Goal: Task Accomplishment & Management: Manage account settings

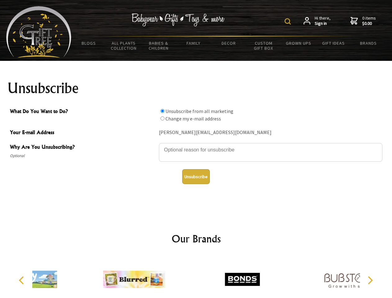
click at [289, 21] on img at bounding box center [288, 21] width 6 height 6
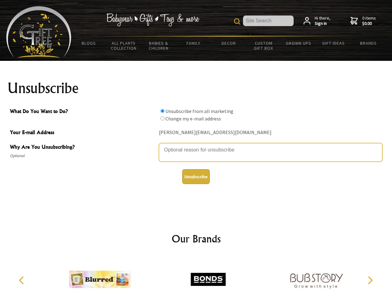
click at [196, 145] on textarea "Why Are You Unsubscribing?" at bounding box center [271, 152] width 224 height 19
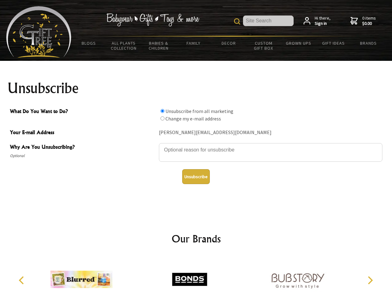
click at [162, 111] on input "What Do You Want to Do?" at bounding box center [163, 111] width 4 height 4
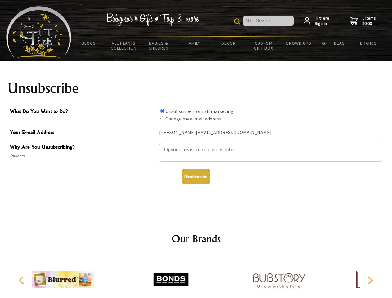
click at [162, 118] on input "What Do You Want to Do?" at bounding box center [163, 118] width 4 height 4
radio input "true"
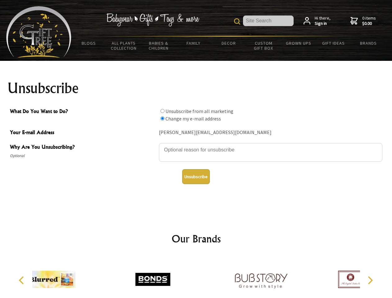
click at [196, 177] on button "Unsubscribe" at bounding box center [196, 176] width 28 height 15
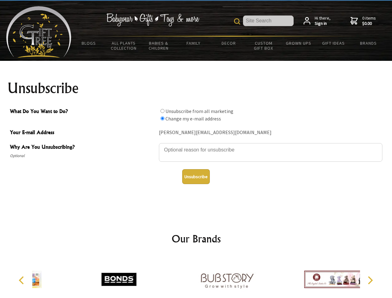
click at [196, 277] on img at bounding box center [227, 279] width 62 height 47
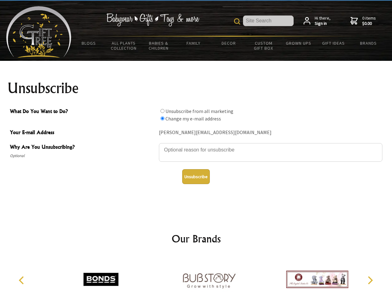
click at [22, 281] on icon "Previous" at bounding box center [22, 280] width 8 height 8
click at [370, 281] on icon "Next" at bounding box center [370, 280] width 8 height 8
